Goal: Book appointment/travel/reservation

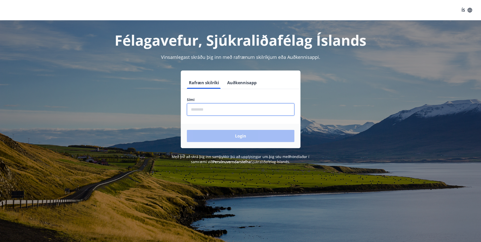
click at [231, 113] on input "phone" at bounding box center [240, 109] width 107 height 12
type input "********"
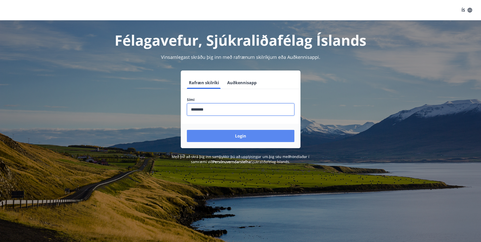
click at [251, 134] on button "Login" at bounding box center [240, 136] width 107 height 12
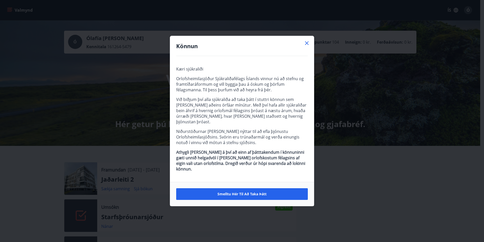
click at [306, 45] on icon at bounding box center [307, 43] width 4 height 4
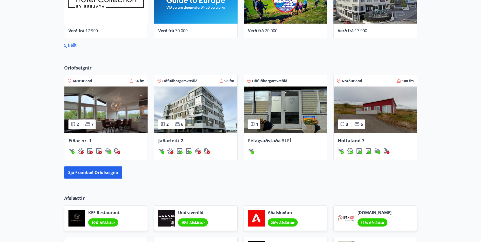
scroll to position [329, 0]
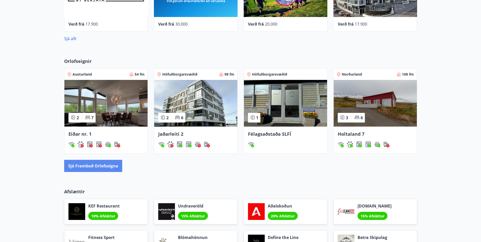
click at [102, 166] on button "Sjá framboð orlofseigna" at bounding box center [93, 166] width 58 height 12
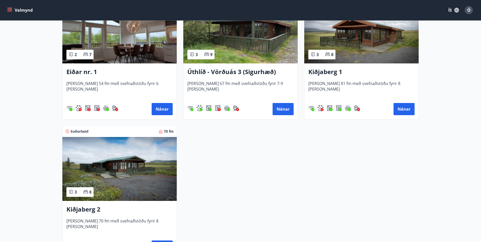
scroll to position [709, 0]
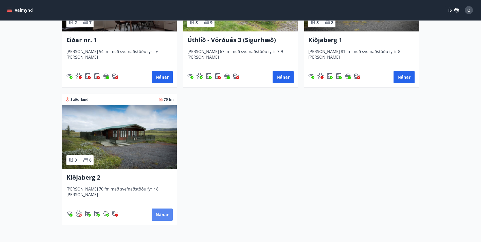
click at [166, 211] on button "Nánar" at bounding box center [162, 214] width 21 height 12
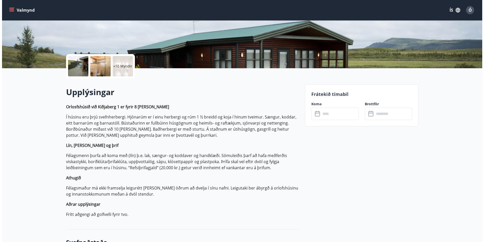
scroll to position [76, 0]
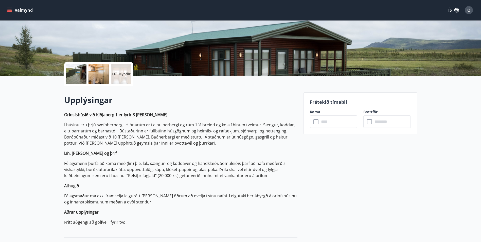
click at [118, 74] on p "+10 Myndir" at bounding box center [120, 73] width 19 height 5
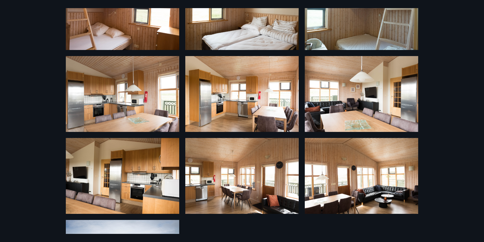
scroll to position [205, 0]
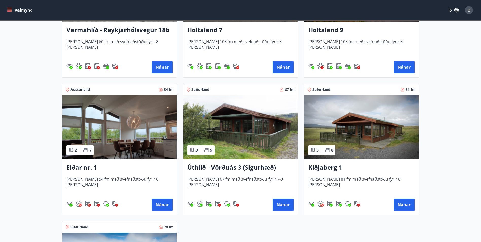
scroll to position [583, 0]
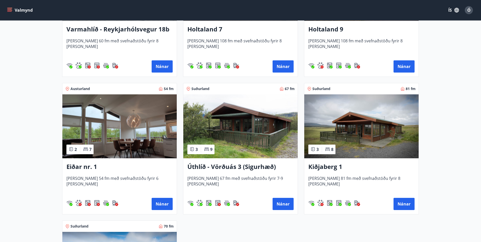
click at [228, 167] on h3 "Úthlíð - Vörðuás 3 (Sigurhæð)" at bounding box center [240, 166] width 106 height 9
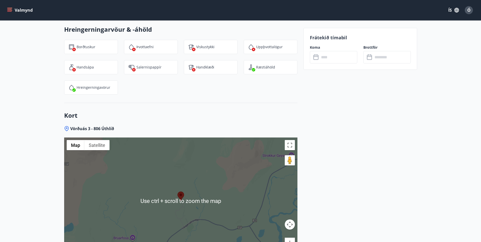
scroll to position [735, 0]
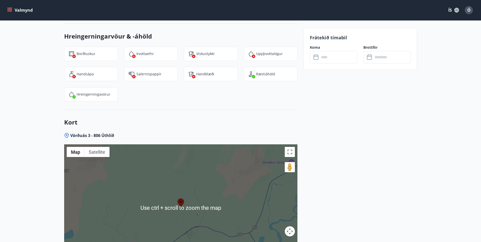
click at [182, 198] on img at bounding box center [180, 202] width 7 height 9
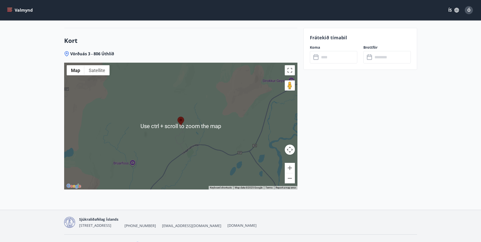
scroll to position [821, 0]
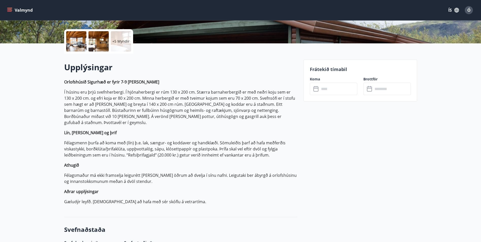
scroll to position [101, 0]
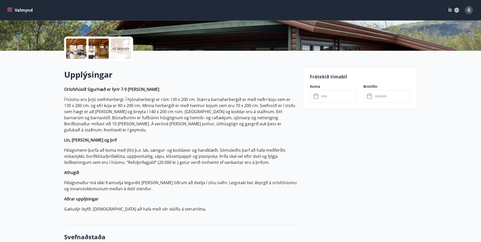
click at [320, 96] on input "text" at bounding box center [338, 96] width 38 height 12
click at [316, 95] on icon at bounding box center [315, 95] width 5 height 1
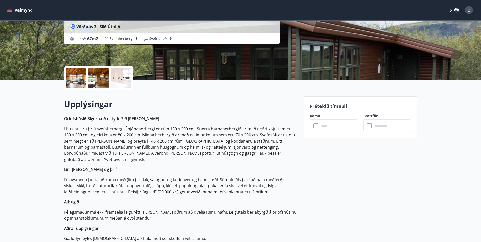
scroll to position [0, 0]
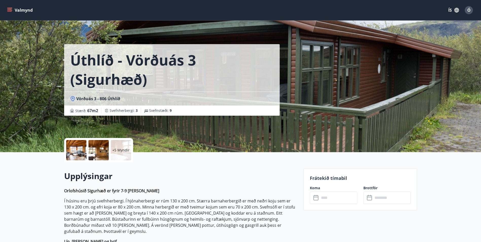
click at [11, 11] on icon "menu" at bounding box center [9, 10] width 5 height 5
click at [449, 9] on button "ÍS" at bounding box center [453, 10] width 16 height 9
click at [467, 10] on div "Ó" at bounding box center [468, 10] width 8 height 8
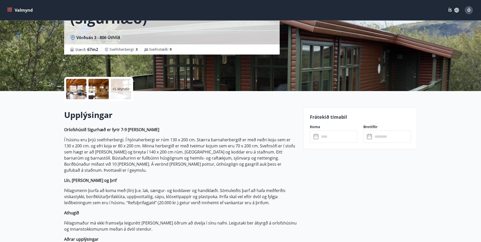
scroll to position [61, 0]
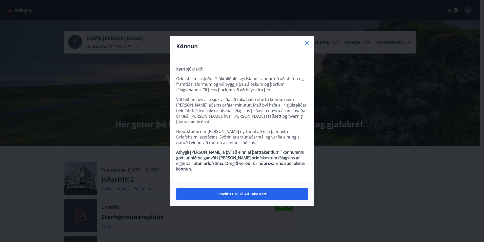
click at [307, 46] on icon at bounding box center [307, 43] width 6 height 6
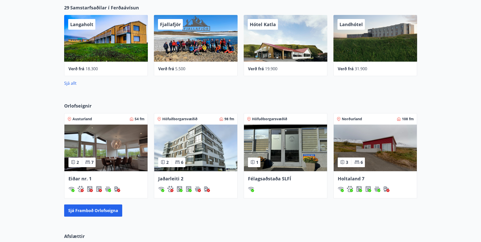
scroll to position [304, 0]
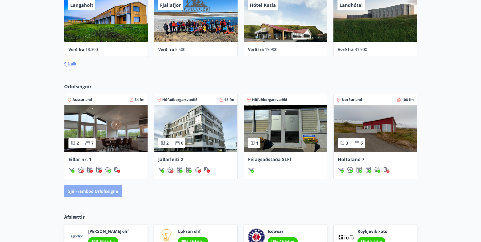
click at [109, 188] on button "Sjá framboð orlofseigna" at bounding box center [93, 191] width 58 height 12
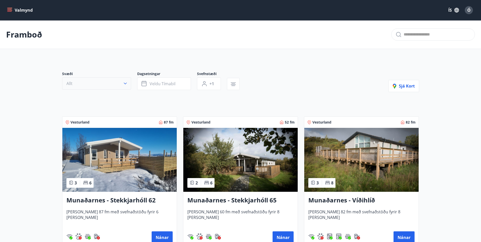
click at [127, 83] on icon "button" at bounding box center [125, 83] width 5 height 5
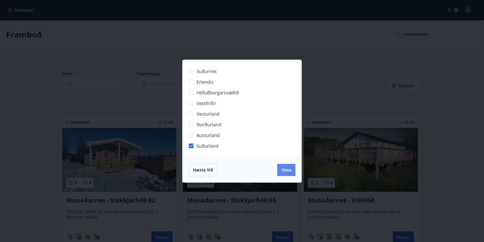
click at [284, 166] on button "Vista" at bounding box center [286, 170] width 18 height 12
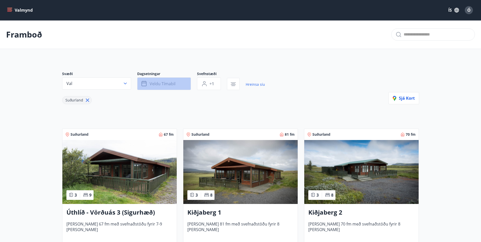
click at [171, 86] on span "Veldu tímabil" at bounding box center [162, 84] width 26 height 6
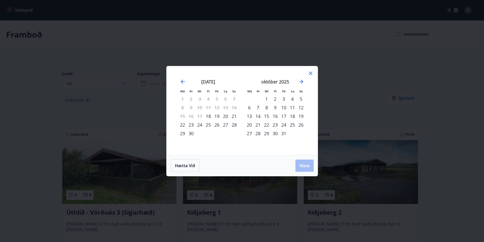
click at [284, 117] on div "17" at bounding box center [284, 116] width 9 height 9
click at [302, 115] on div "19" at bounding box center [301, 116] width 9 height 9
click at [304, 164] on span "Vista" at bounding box center [305, 166] width 10 height 6
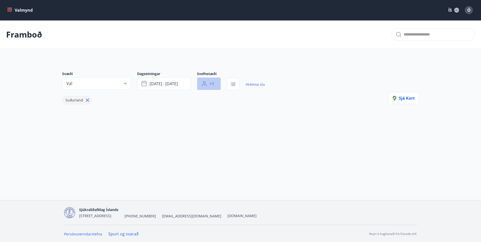
click at [212, 83] on span "+1" at bounding box center [211, 84] width 5 height 6
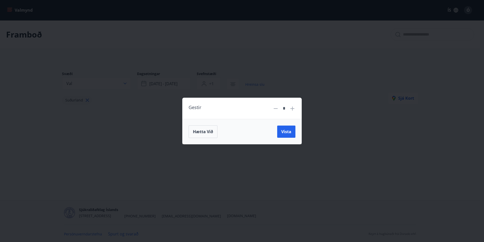
click at [292, 107] on icon at bounding box center [293, 108] width 4 height 4
click at [292, 107] on icon at bounding box center [293, 108] width 6 height 6
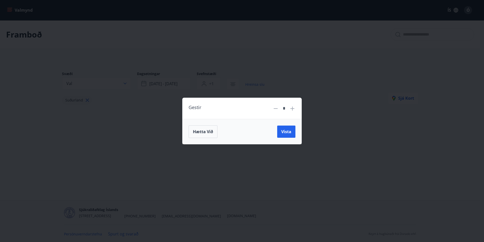
type input "*"
click at [288, 129] on span "Vista" at bounding box center [287, 132] width 10 height 6
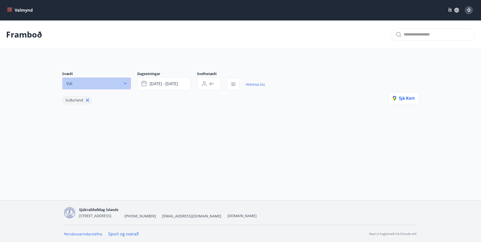
click at [123, 82] on icon "button" at bounding box center [125, 83] width 5 height 5
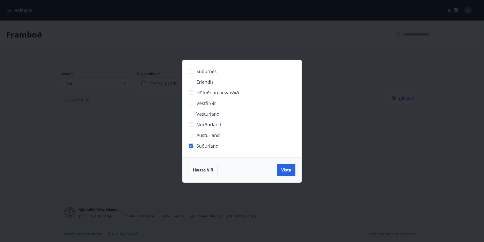
click at [298, 168] on div "Hætta við Vista" at bounding box center [242, 169] width 119 height 25
click at [86, 101] on div "Suðurnes Erlendis Höfuðborgarsvæðið Vestfirðir Vesturland Norðurland Austurland…" at bounding box center [242, 121] width 484 height 242
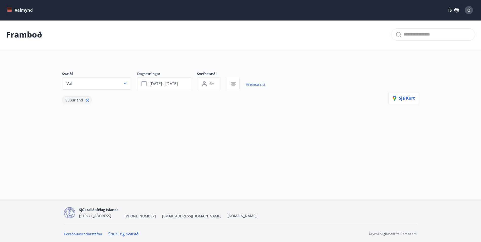
click at [85, 100] on icon at bounding box center [88, 100] width 6 height 6
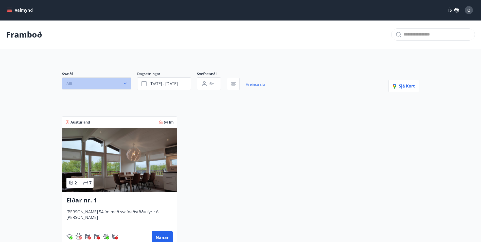
click at [118, 85] on button "Allt" at bounding box center [96, 83] width 69 height 12
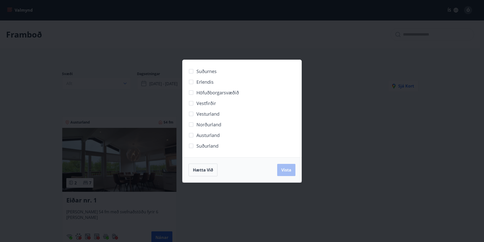
click at [349, 91] on div "Suðurnes Erlendis Höfuðborgarsvæðið Vestfirðir Vesturland Norðurland Austurland…" at bounding box center [242, 121] width 484 height 242
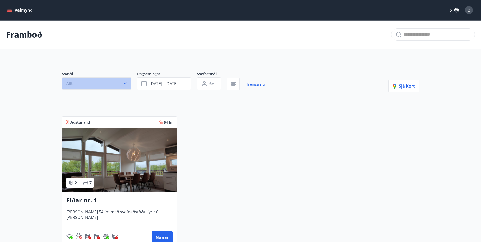
click at [123, 84] on icon "button" at bounding box center [125, 83] width 5 height 5
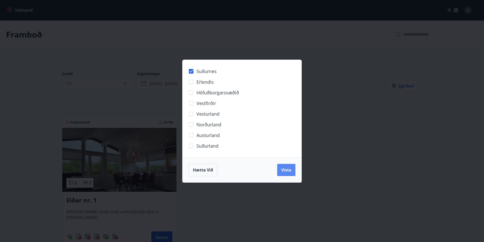
click at [284, 170] on span "Vista" at bounding box center [287, 170] width 10 height 6
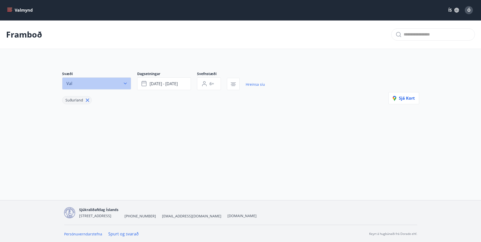
click at [125, 83] on icon "button" at bounding box center [125, 83] width 5 height 5
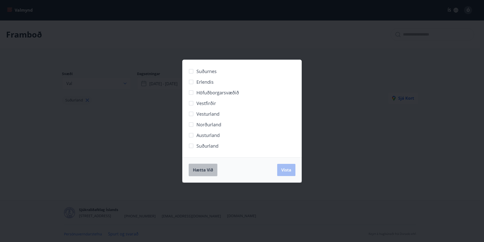
click at [198, 168] on span "Hætta við" at bounding box center [203, 170] width 20 height 6
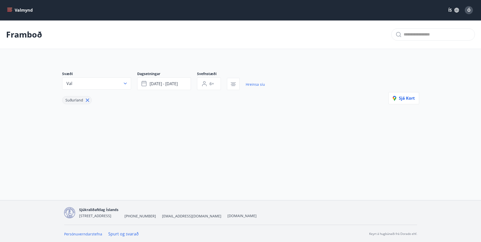
click at [88, 99] on icon at bounding box center [87, 100] width 3 height 3
